Goal: Information Seeking & Learning: Learn about a topic

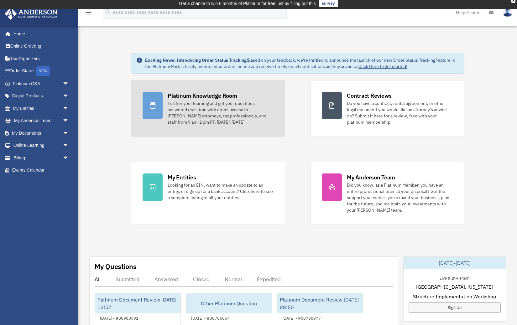
scroll to position [3, 0]
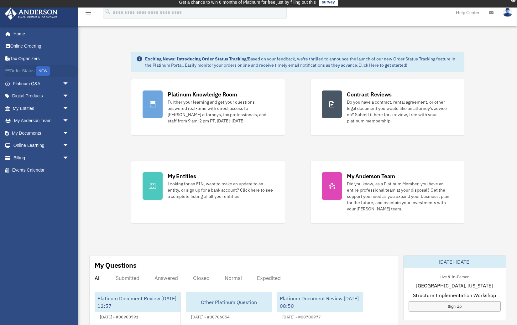
click at [26, 71] on link "Order Status NEW" at bounding box center [41, 71] width 74 height 13
click at [20, 34] on link "Home" at bounding box center [41, 34] width 74 height 13
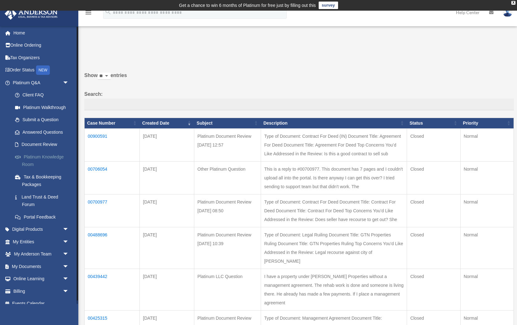
click at [38, 156] on link "Platinum Knowledge Room" at bounding box center [44, 161] width 70 height 20
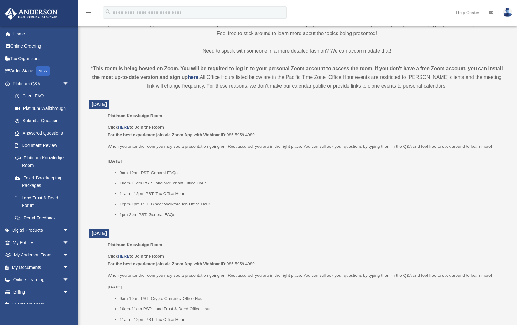
scroll to position [187, 0]
click at [124, 125] on u "HERE" at bounding box center [124, 126] width 12 height 5
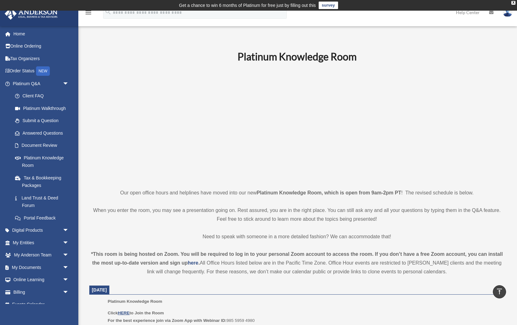
scroll to position [0, 0]
click at [13, 34] on span at bounding box center [11, 34] width 5 height 4
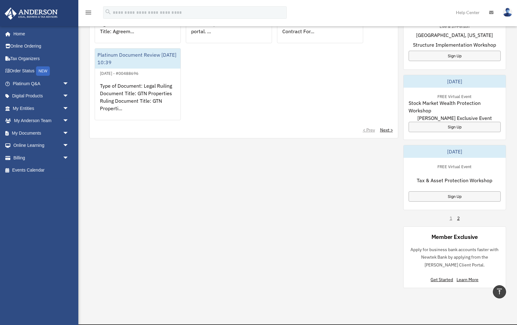
scroll to position [314, 0]
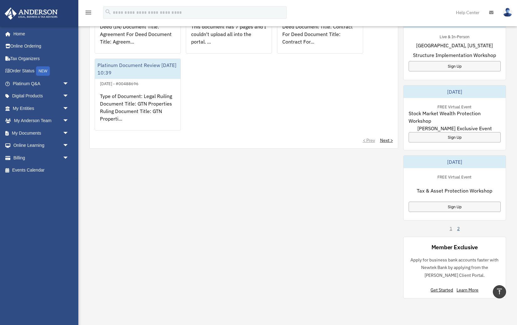
click at [458, 231] on link "2" at bounding box center [458, 229] width 3 height 6
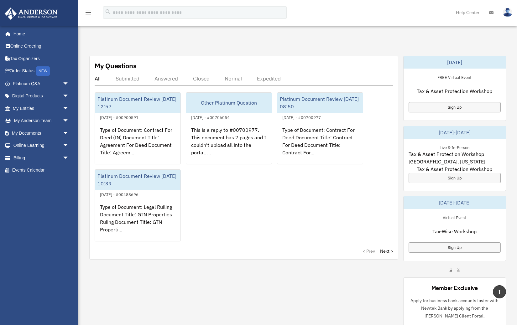
scroll to position [204, 0]
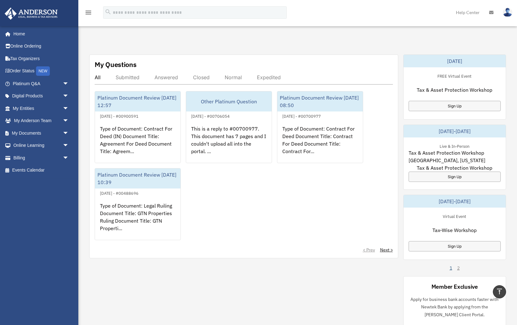
click at [450, 267] on link "1" at bounding box center [451, 268] width 3 height 6
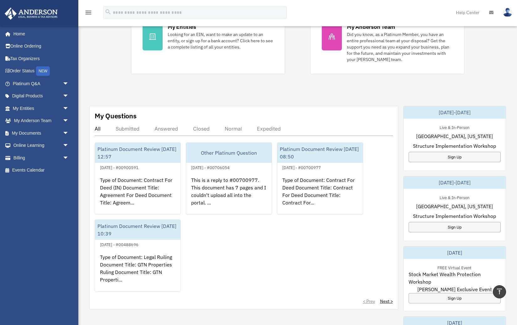
scroll to position [149, 0]
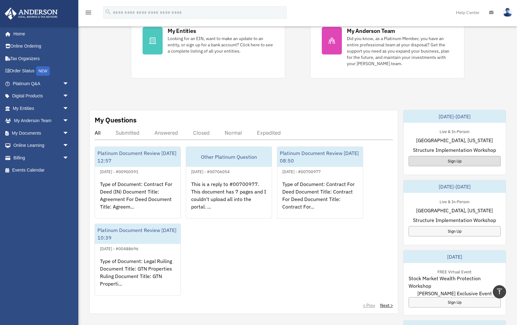
click at [445, 157] on div "Sign Up" at bounding box center [455, 161] width 92 height 10
click at [462, 233] on div "Sign Up" at bounding box center [455, 231] width 92 height 10
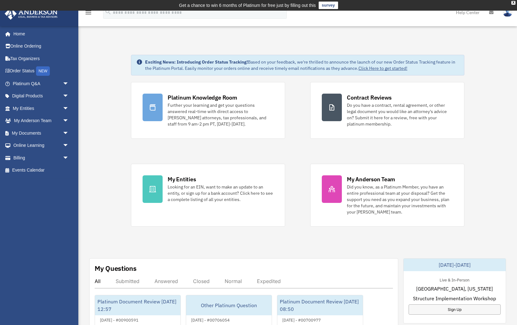
scroll to position [0, 0]
